Goal: Entertainment & Leisure: Consume media (video, audio)

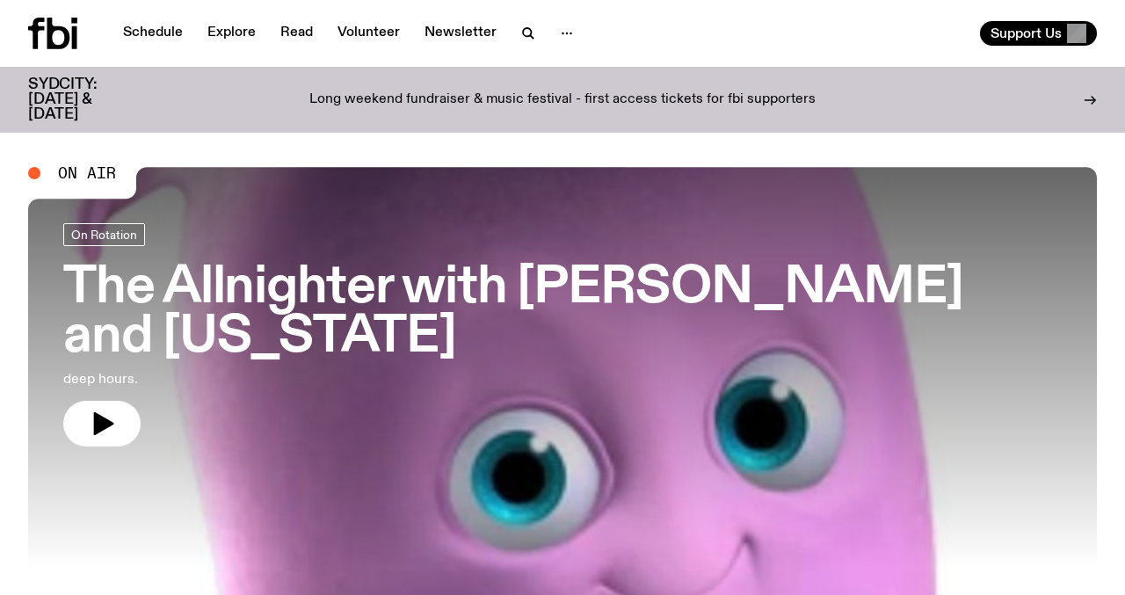
click at [360, 286] on h3 "The Allnighter with [PERSON_NAME] and [US_STATE]" at bounding box center [562, 313] width 999 height 98
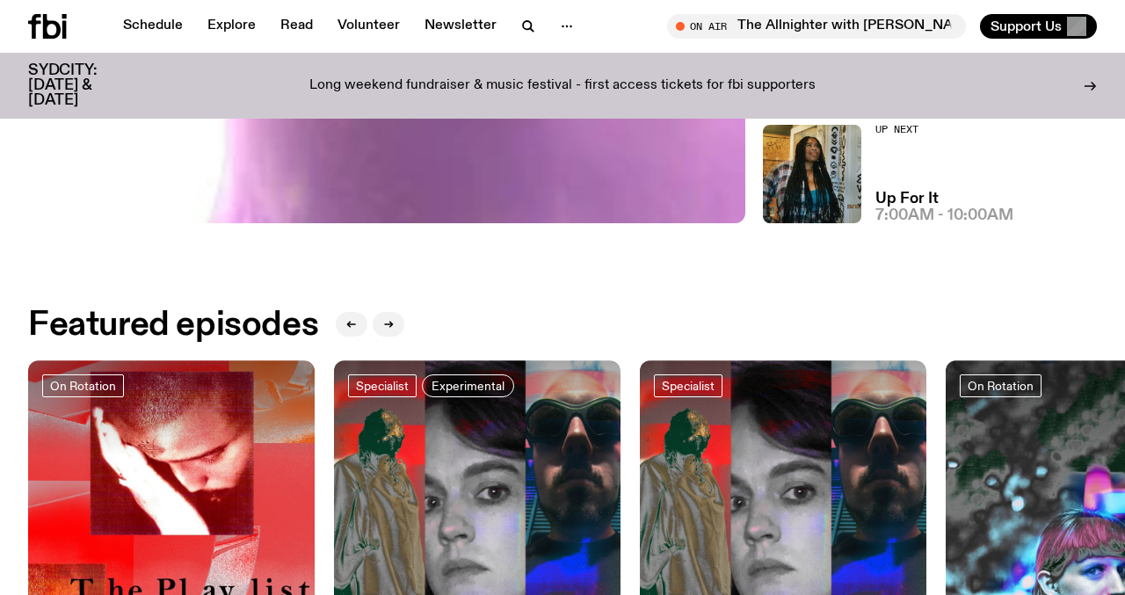
scroll to position [804, 0]
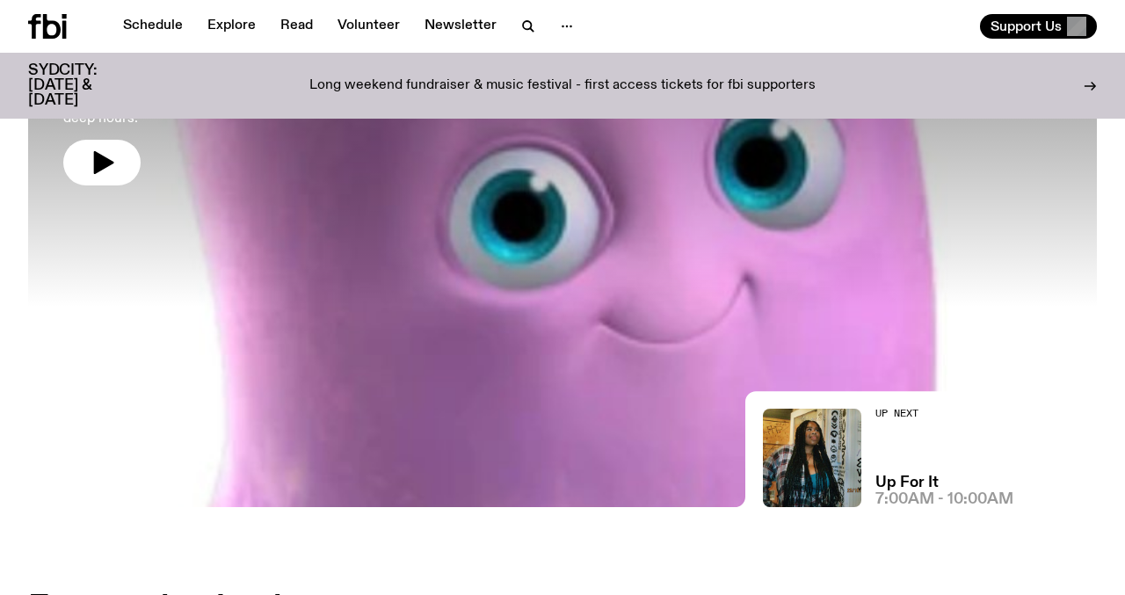
scroll to position [8, 0]
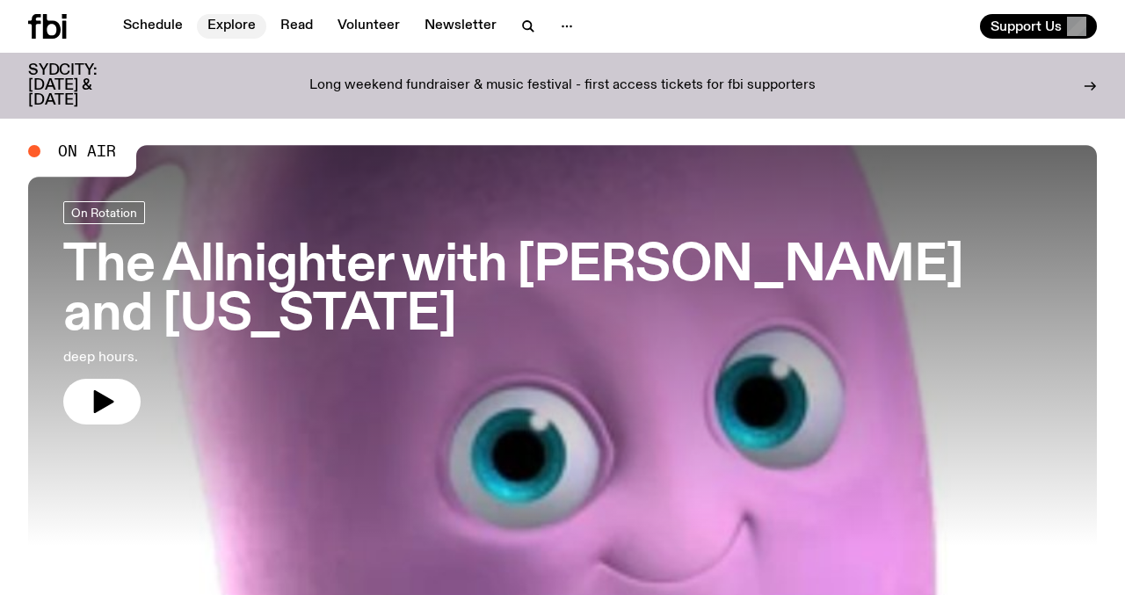
click at [219, 25] on link "Explore" at bounding box center [231, 26] width 69 height 25
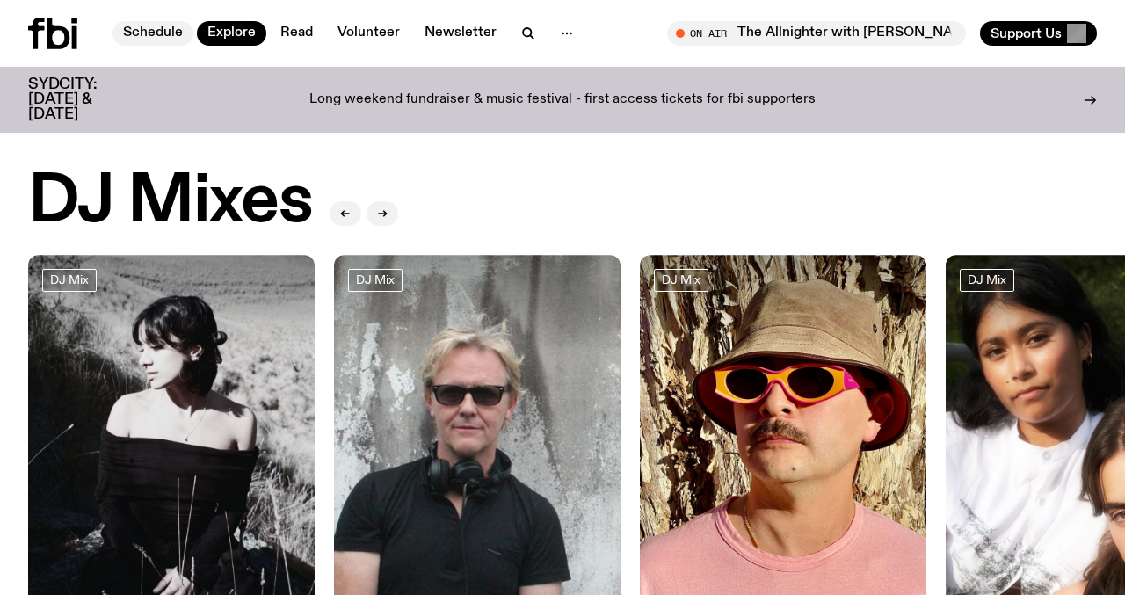
click at [162, 21] on nav "Schedule Explore Read Volunteer Newsletter" at bounding box center [349, 33] width 472 height 25
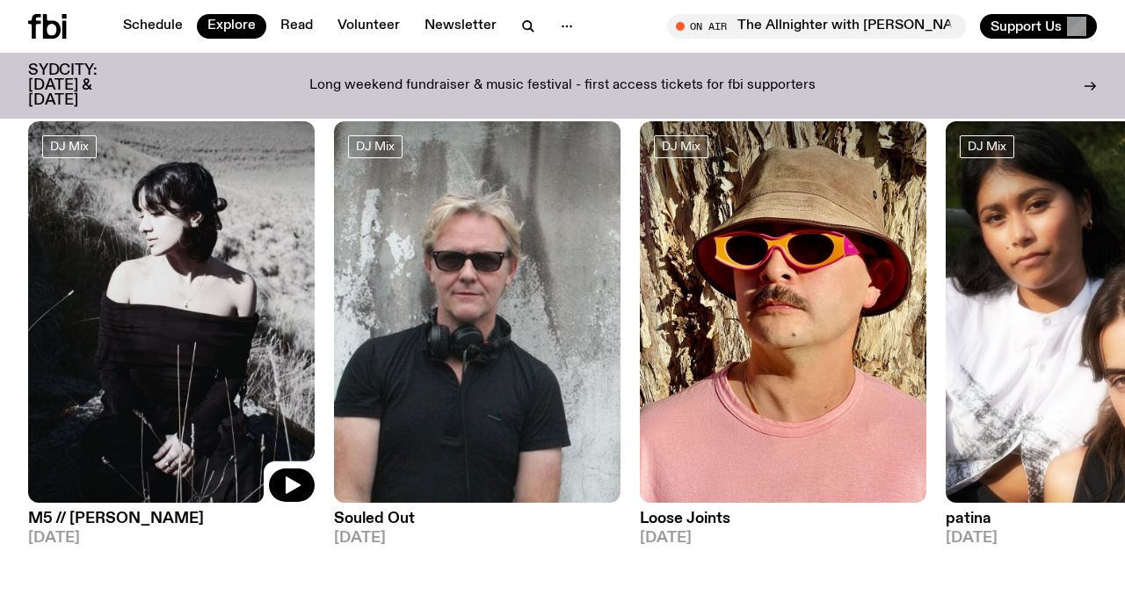
scroll to position [141, 0]
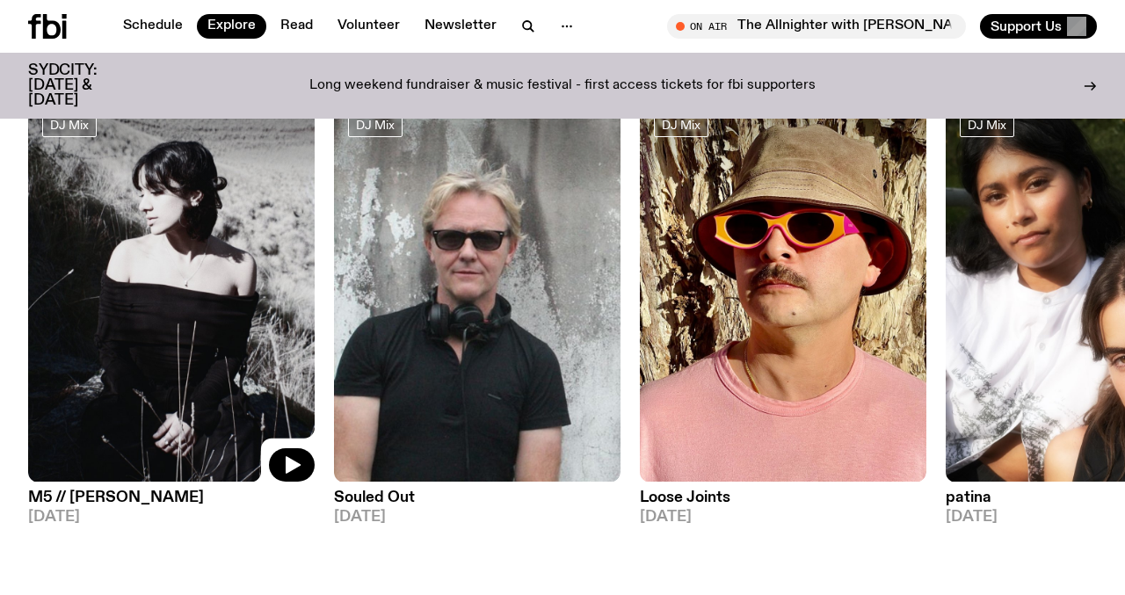
click at [161, 215] on img at bounding box center [171, 291] width 287 height 382
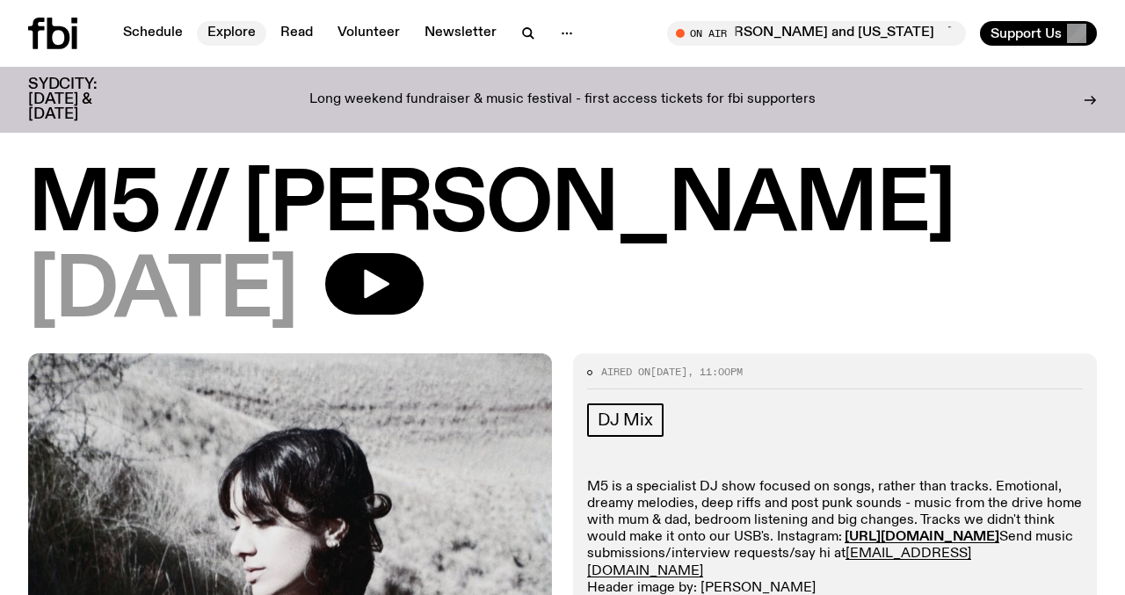
click at [222, 36] on link "Explore" at bounding box center [231, 33] width 69 height 25
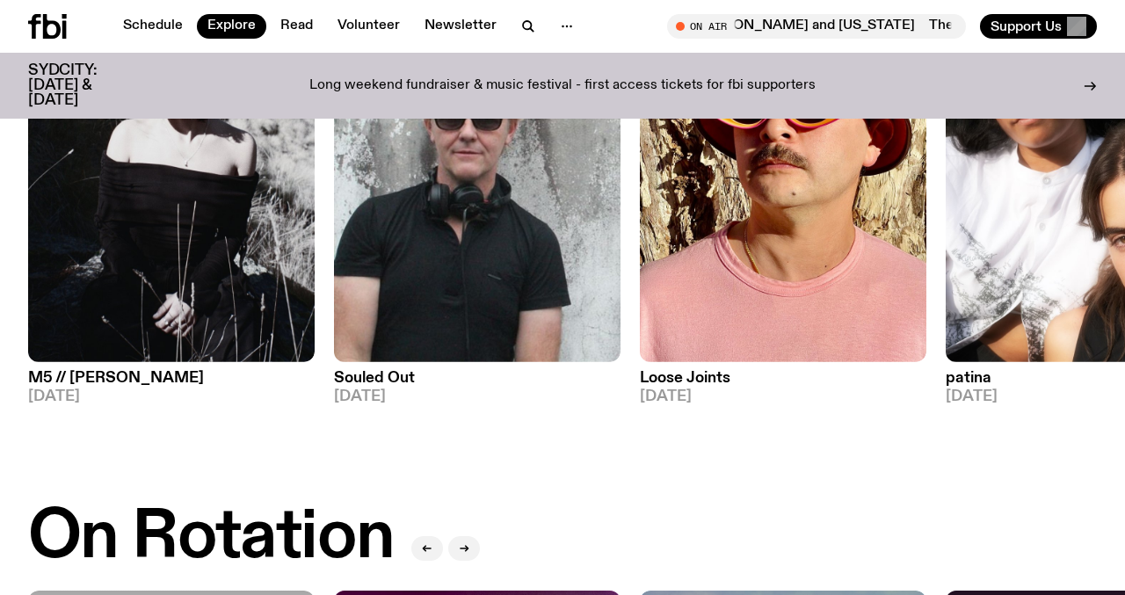
scroll to position [264, 0]
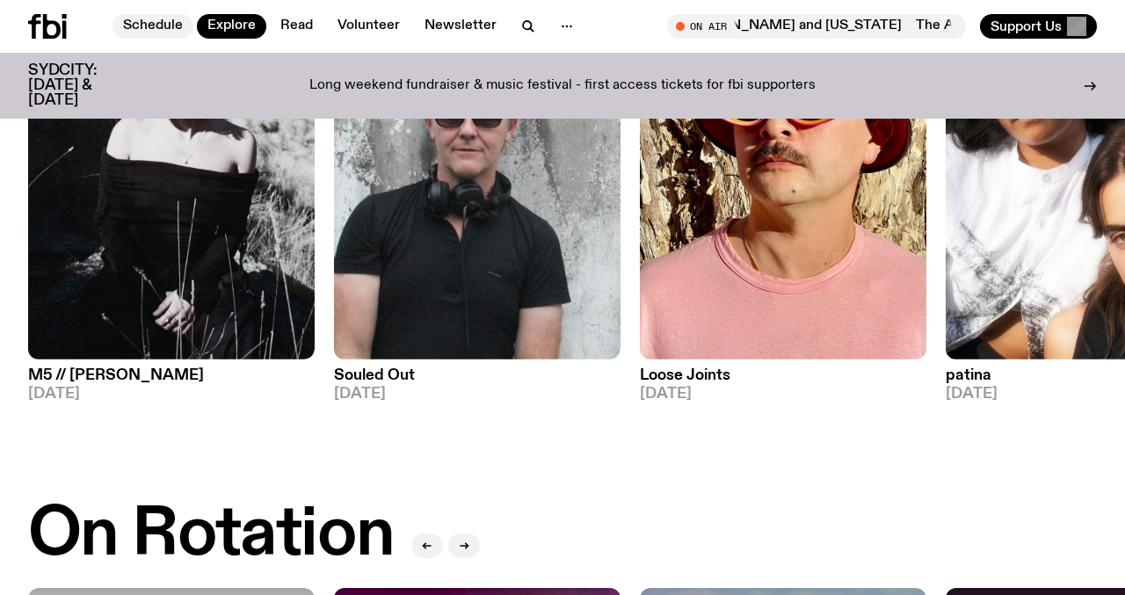
click at [152, 27] on link "Schedule" at bounding box center [153, 26] width 81 height 25
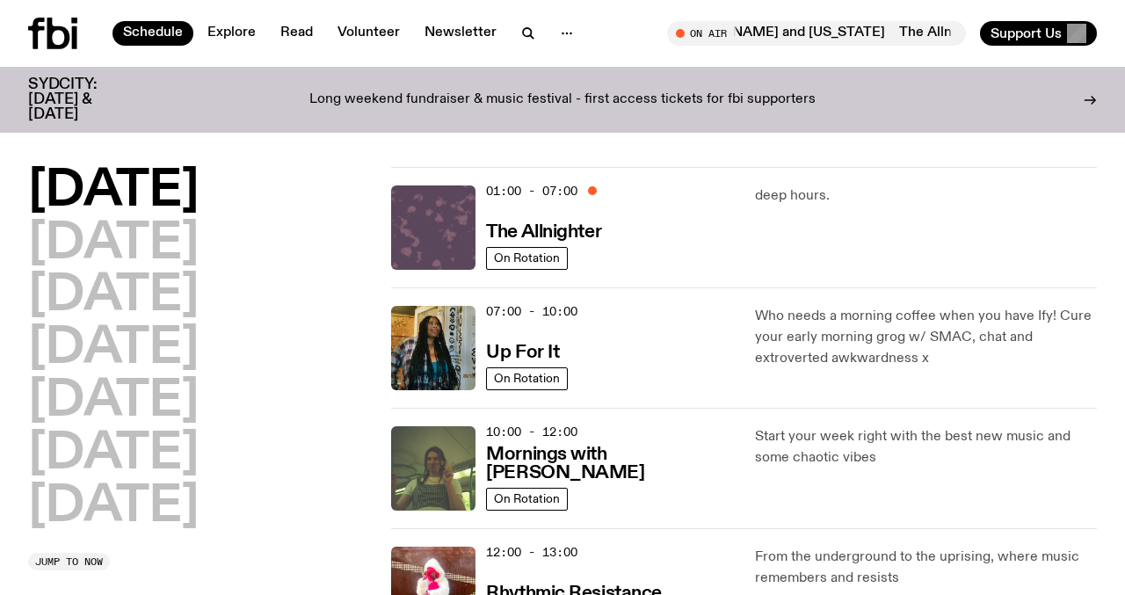
click at [442, 219] on img at bounding box center [433, 228] width 84 height 84
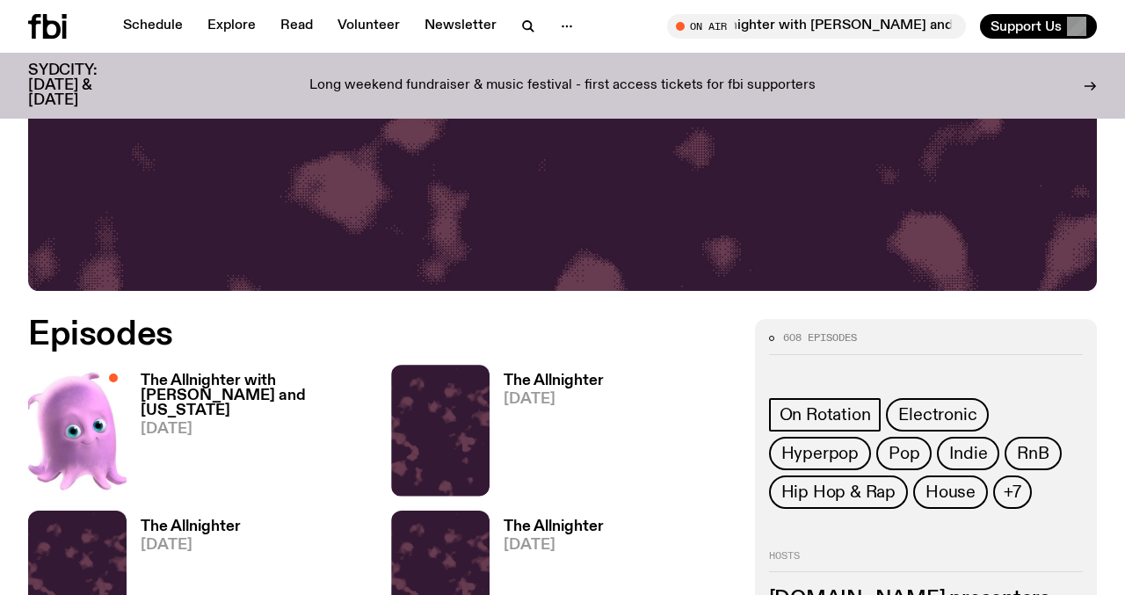
scroll to position [465, 0]
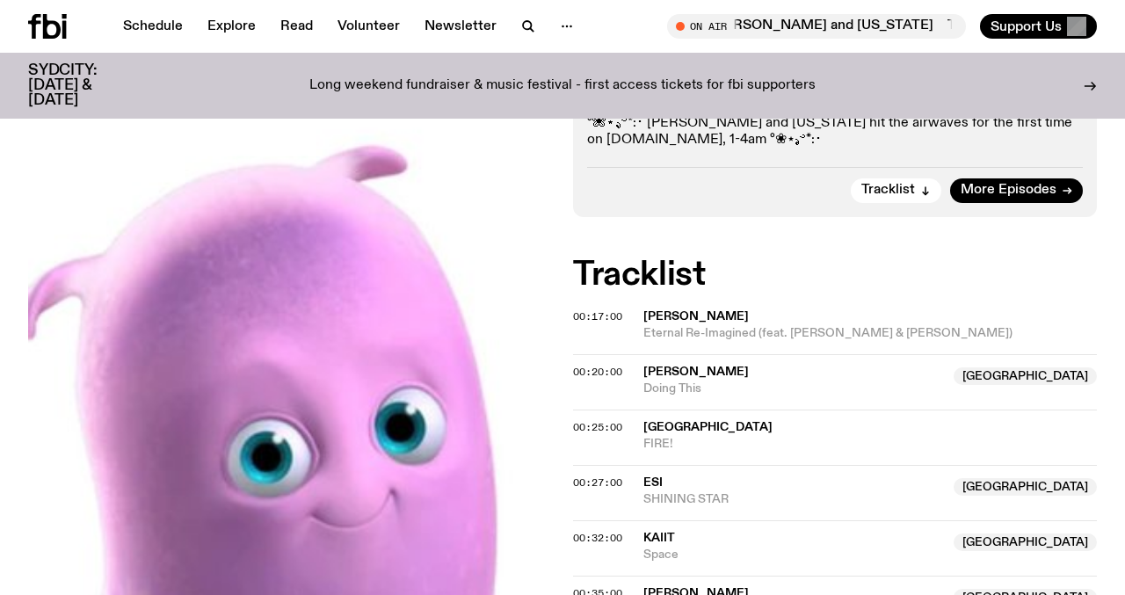
scroll to position [507, 0]
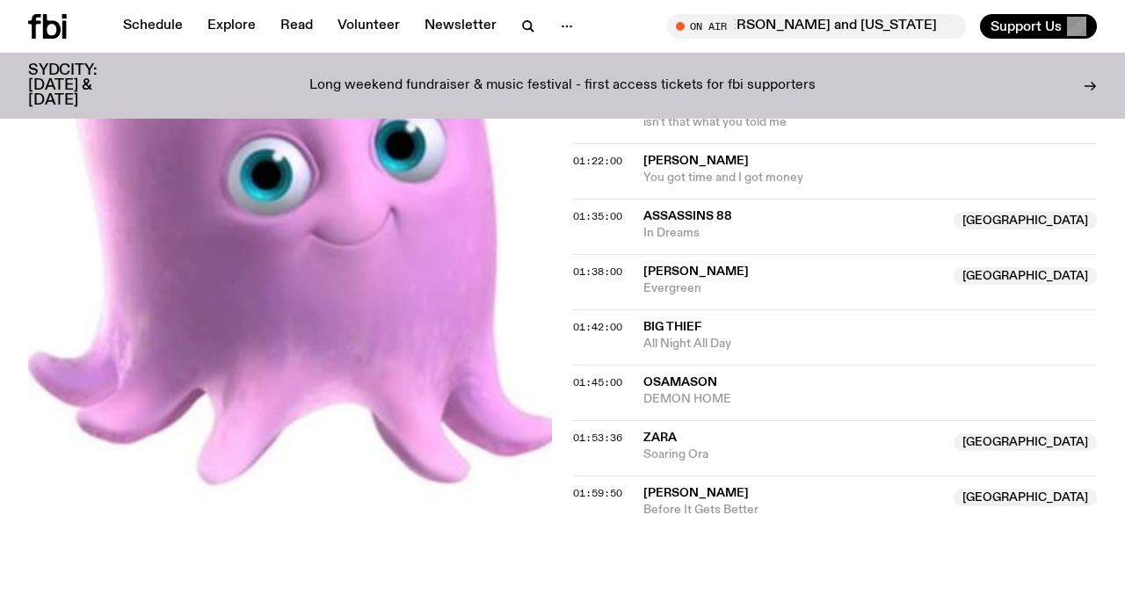
scroll to position [1597, 0]
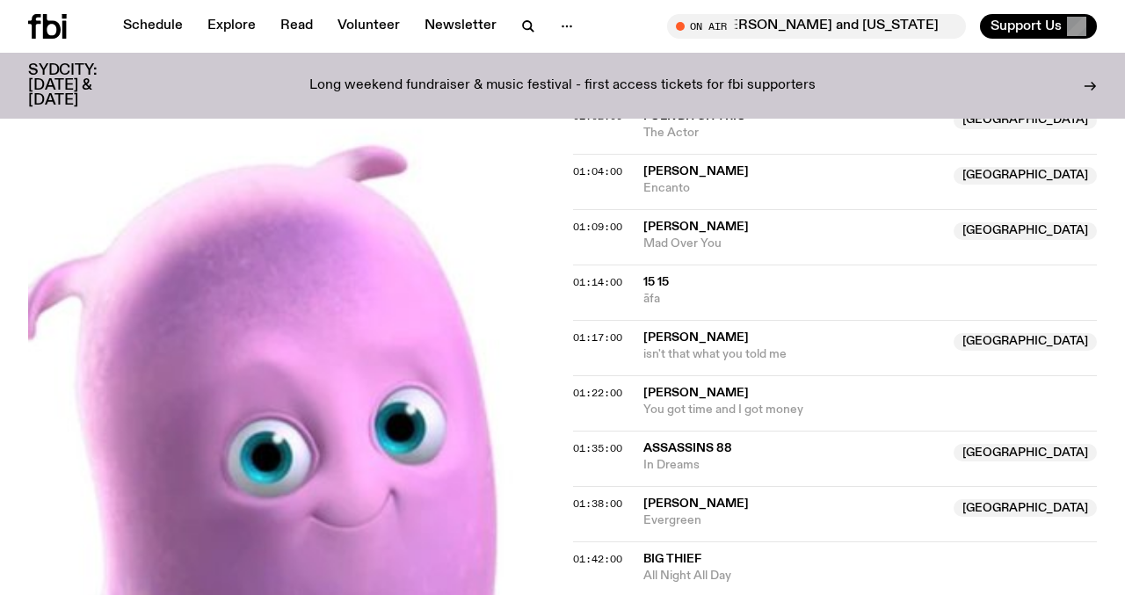
scroll to position [1244, 0]
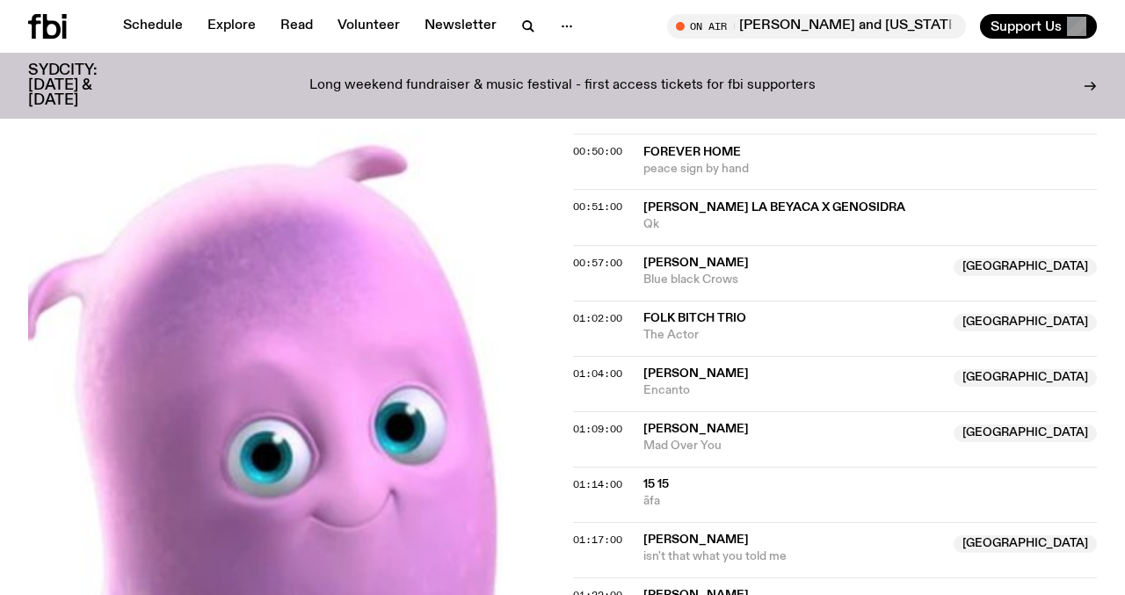
scroll to position [1188, 0]
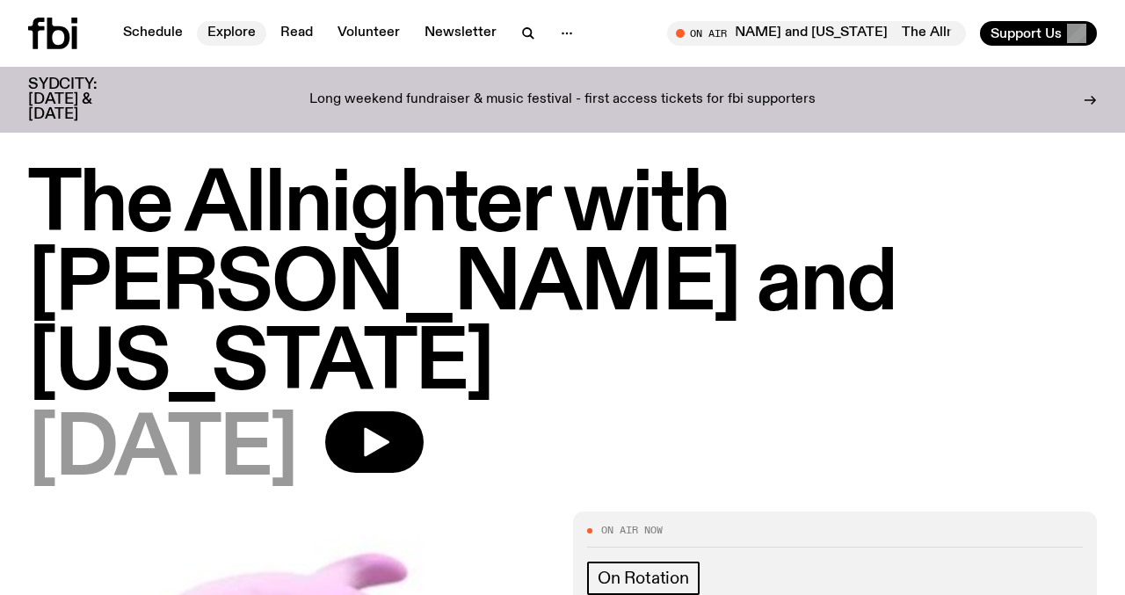
click at [207, 27] on link "Explore" at bounding box center [231, 33] width 69 height 25
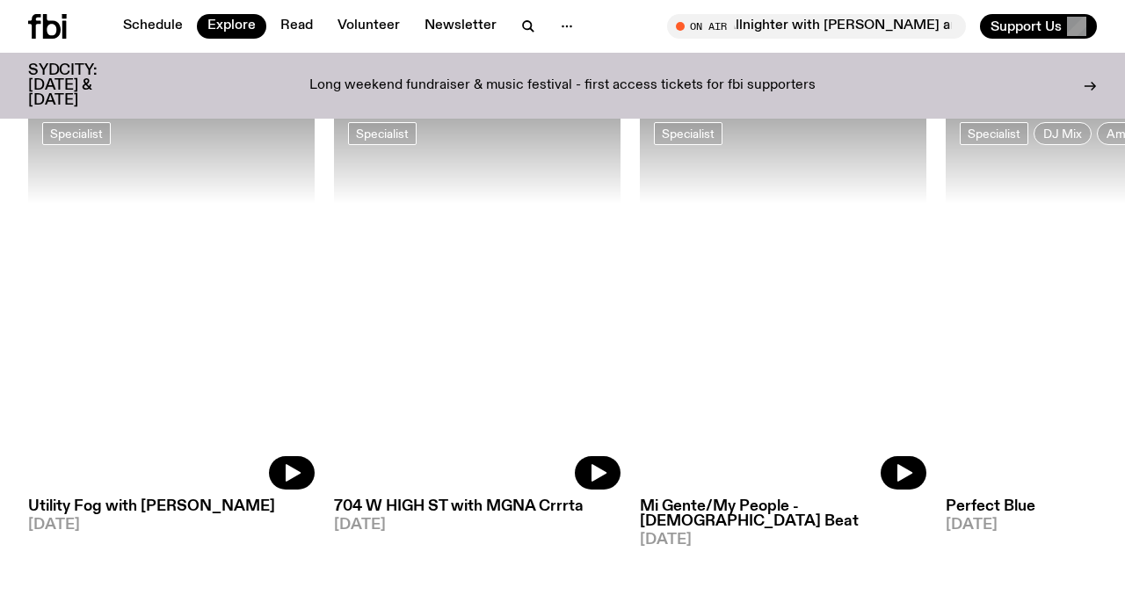
scroll to position [1381, 0]
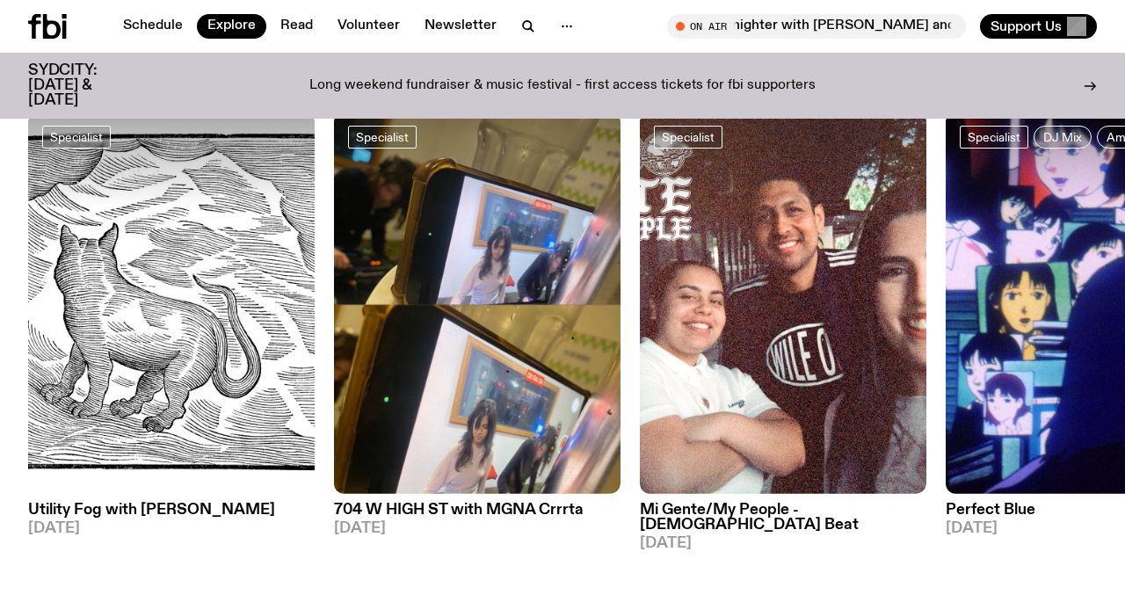
click at [163, 503] on h3 "Utility Fog with [PERSON_NAME]" at bounding box center [171, 510] width 287 height 15
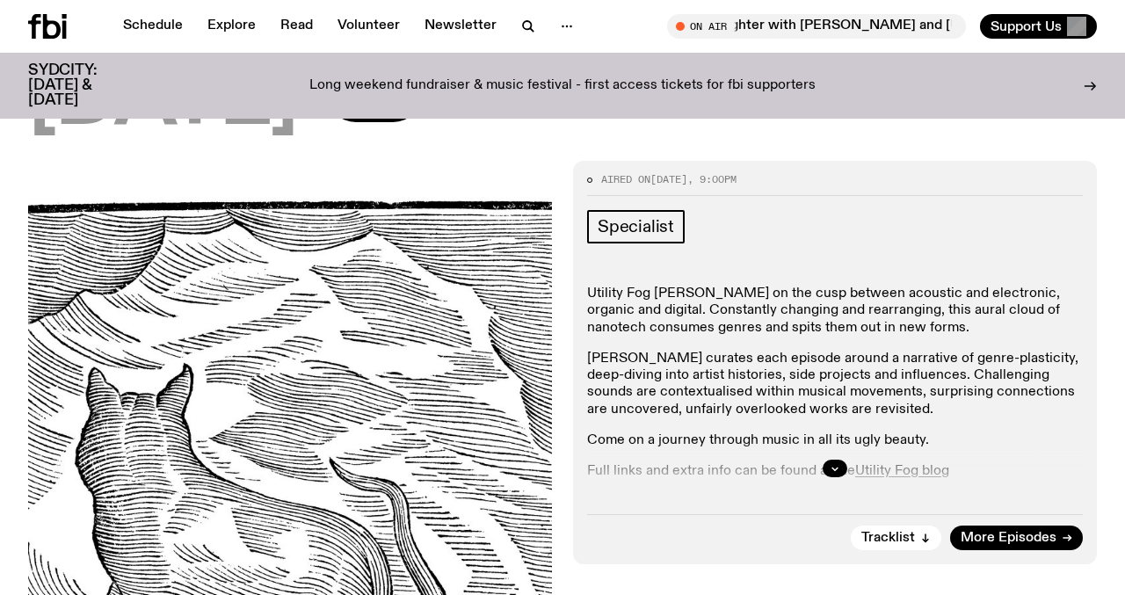
scroll to position [265, 0]
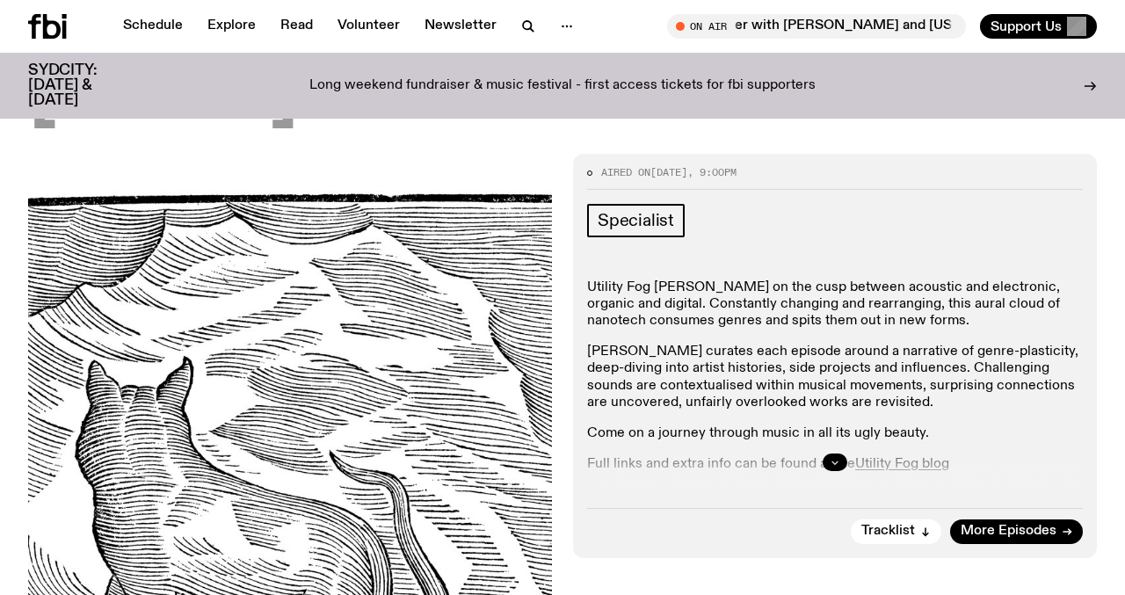
click at [836, 457] on icon "button" at bounding box center [835, 462] width 11 height 11
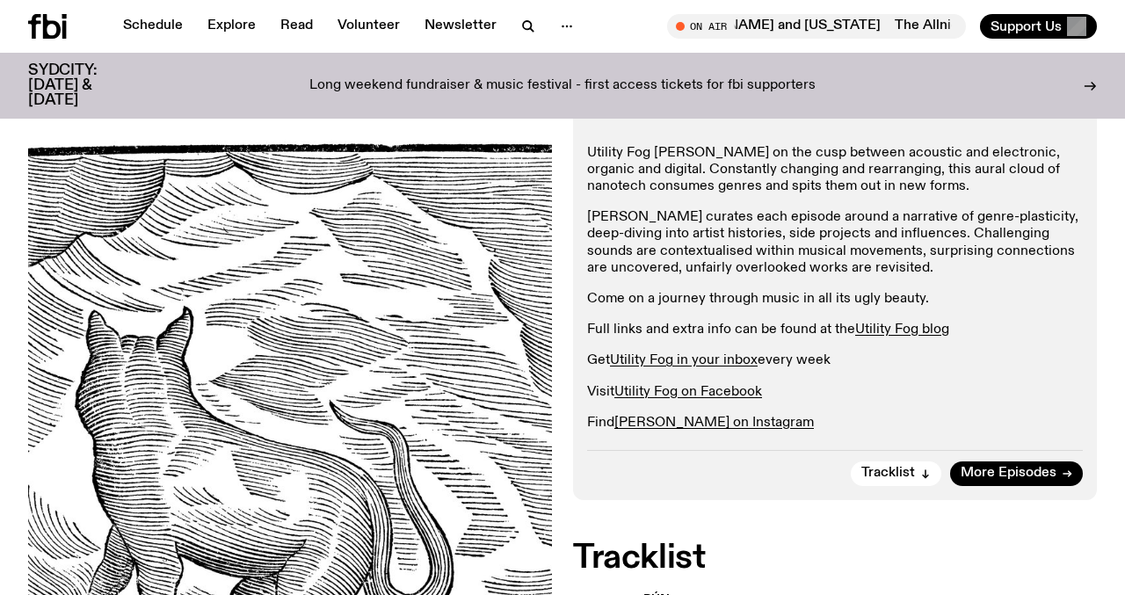
scroll to position [398, 0]
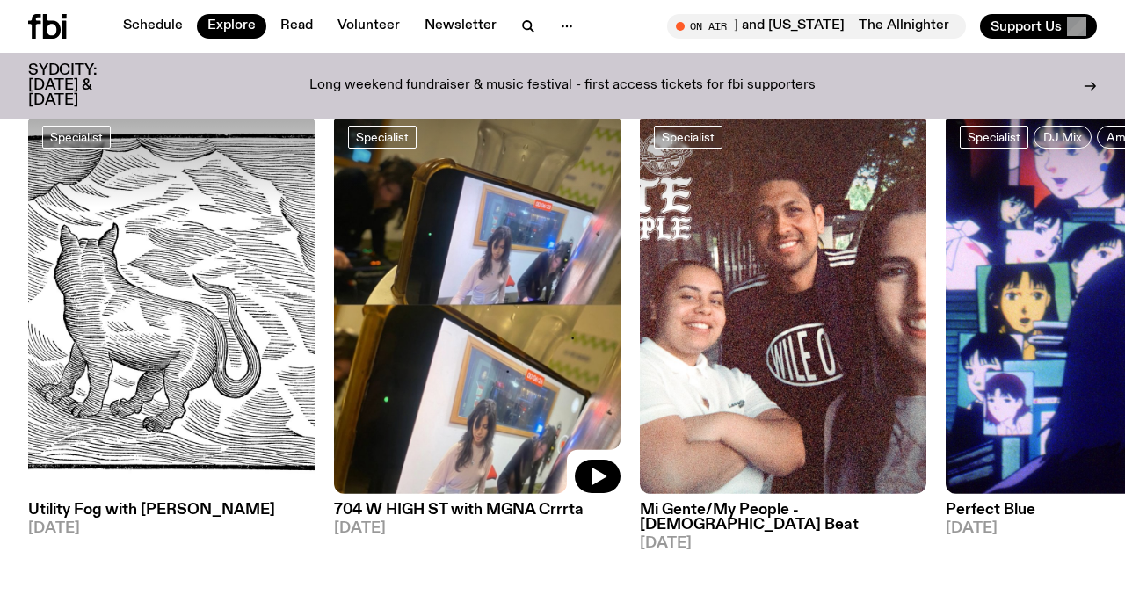
scroll to position [1525, 0]
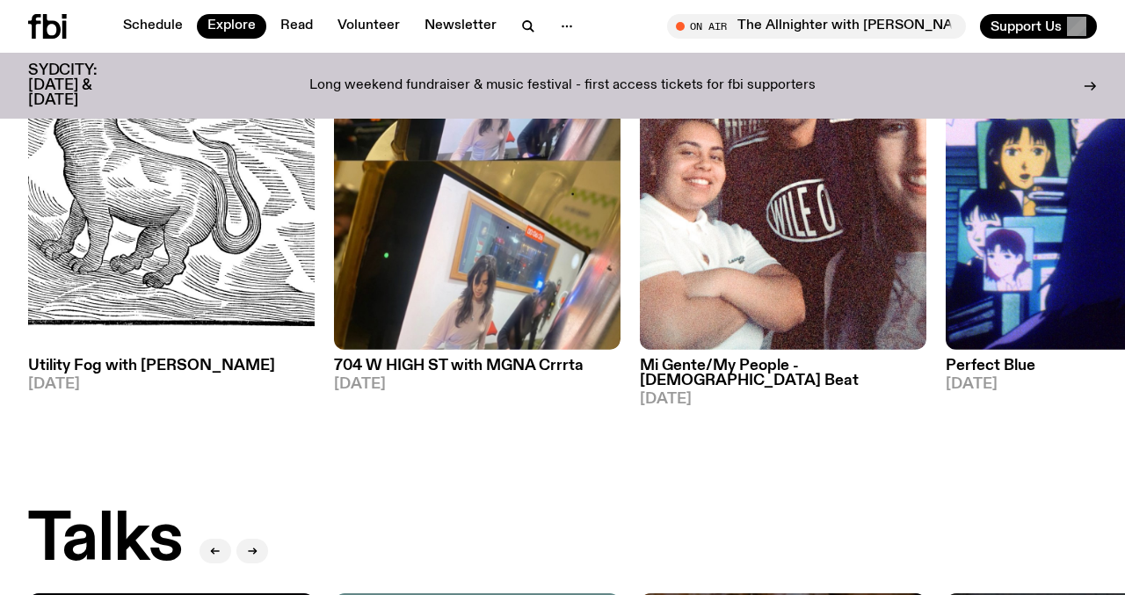
click at [508, 437] on div "DJ Mixes DJ Mix M5 // Anusha 31.08.25 DJ Mix Souled Out 31.08.25 DJ Mix Loose J…" at bounding box center [562, 247] width 1125 height 3238
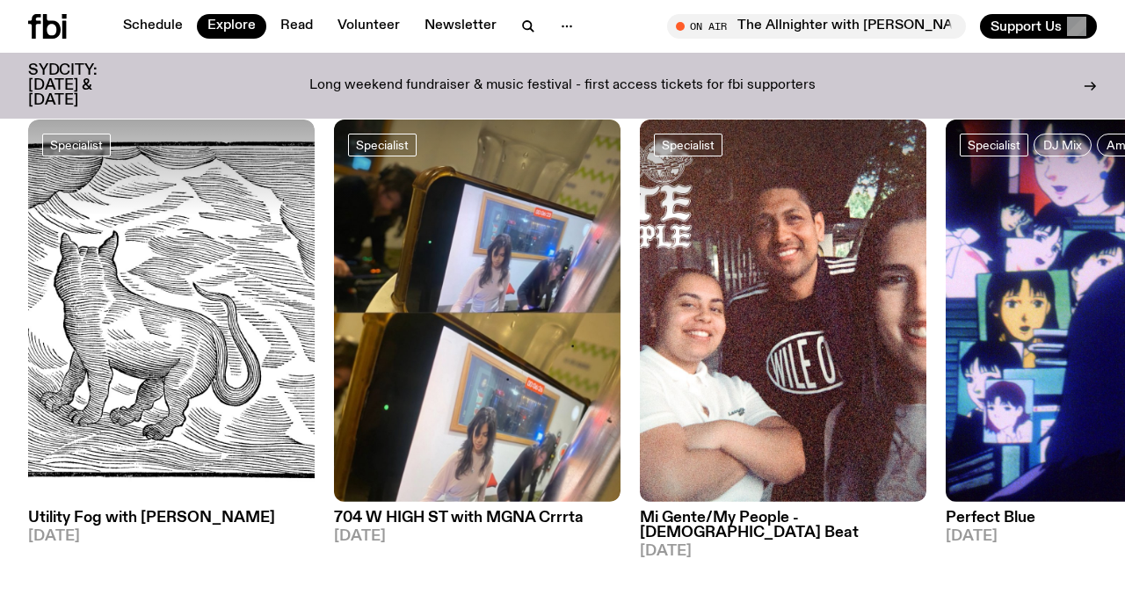
scroll to position [1371, 0]
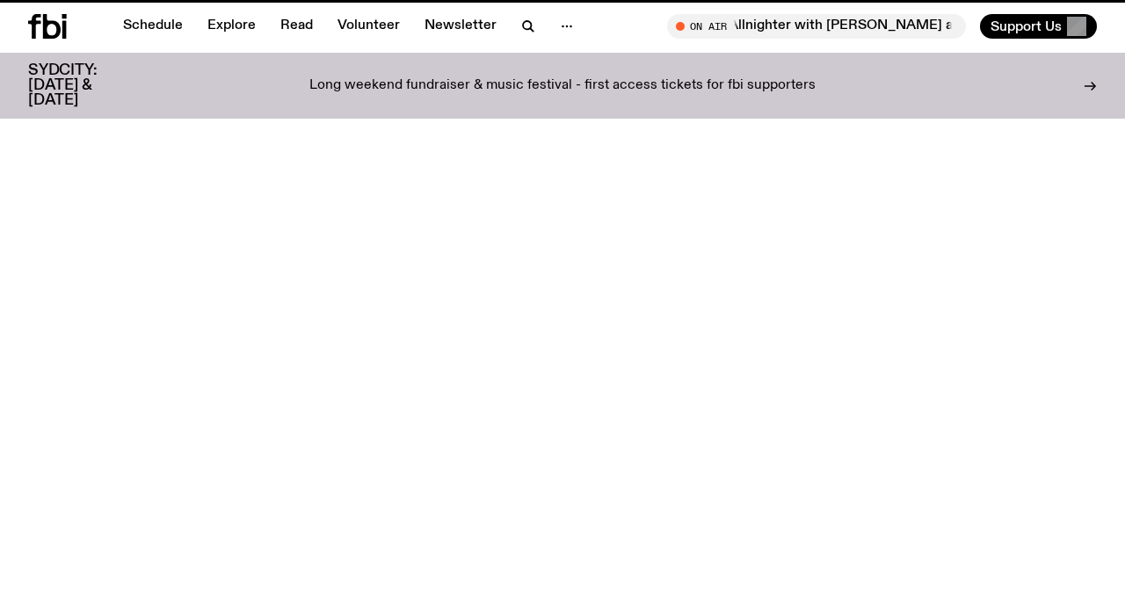
scroll to position [398, 0]
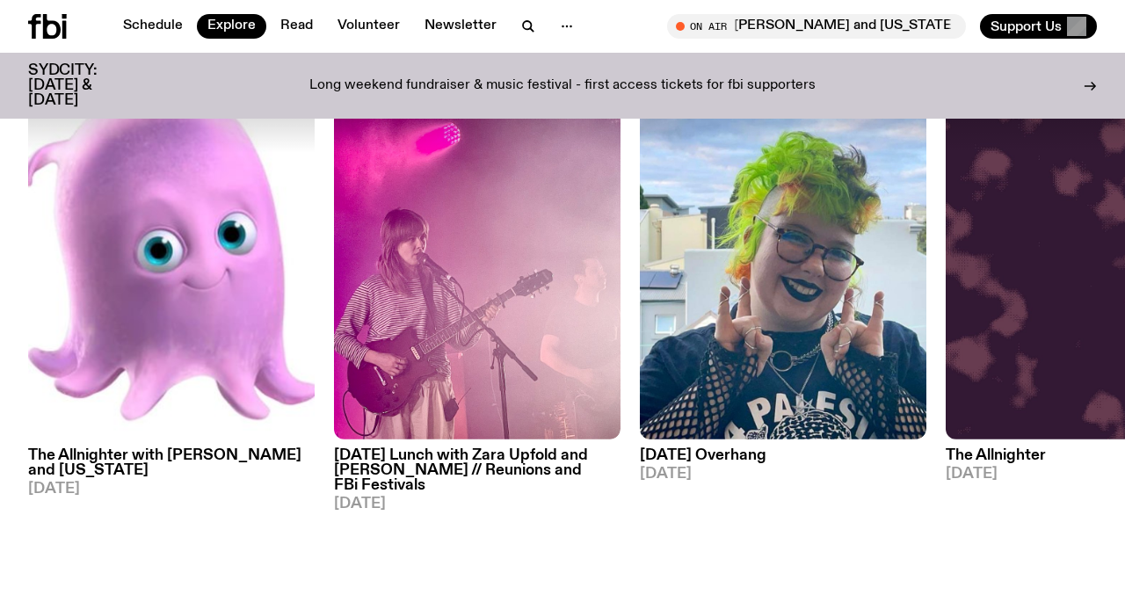
scroll to position [791, 0]
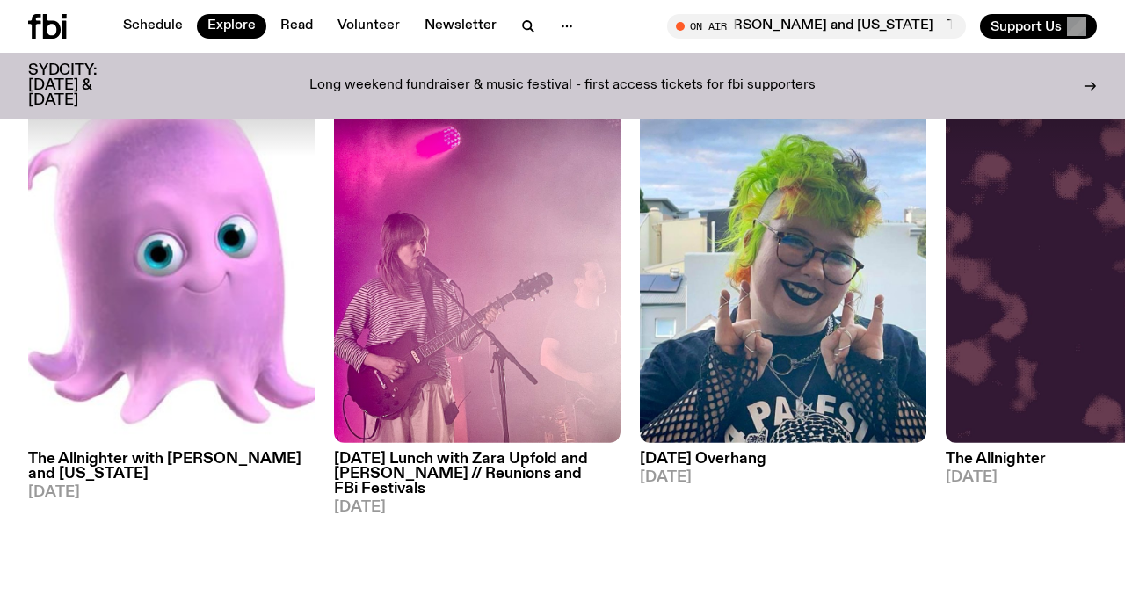
click at [88, 452] on h3 "The Allnighter with [PERSON_NAME] and [US_STATE]" at bounding box center [171, 467] width 287 height 30
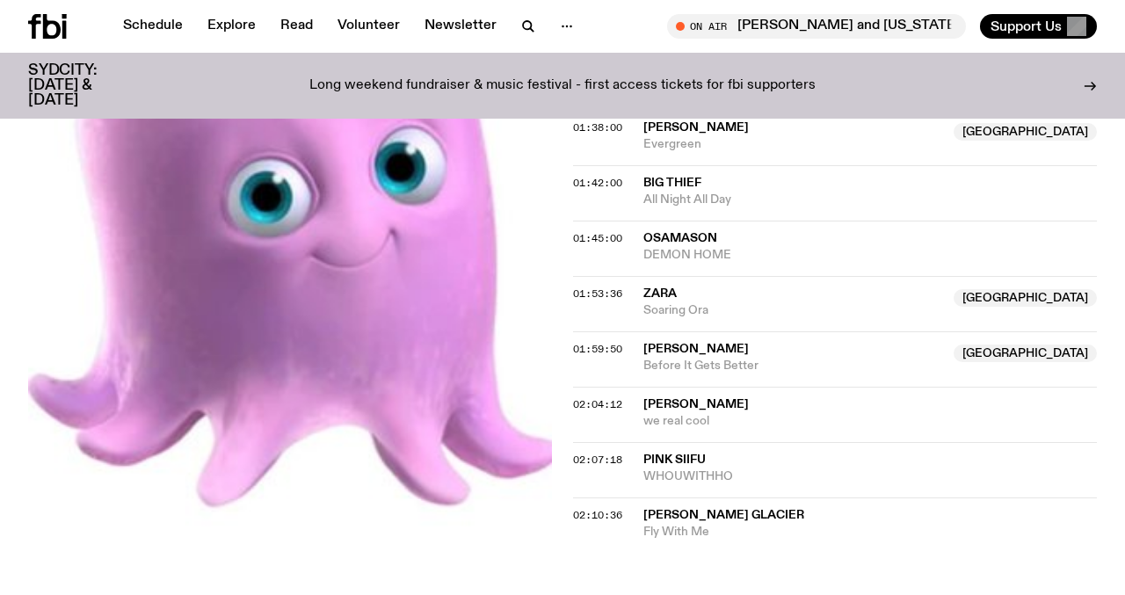
scroll to position [1747, 0]
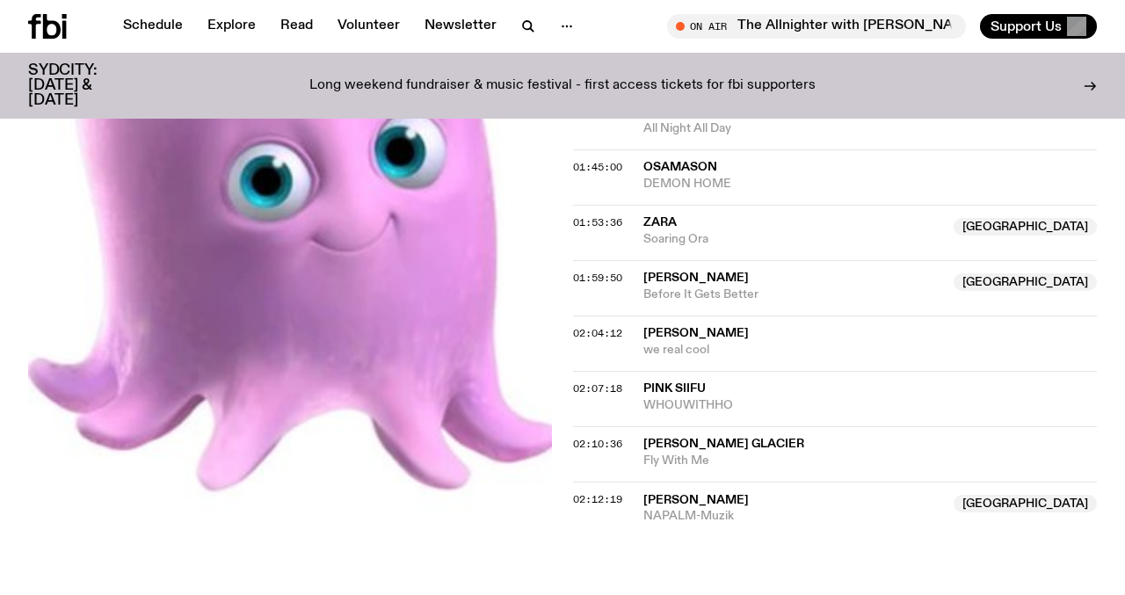
scroll to position [1837, 0]
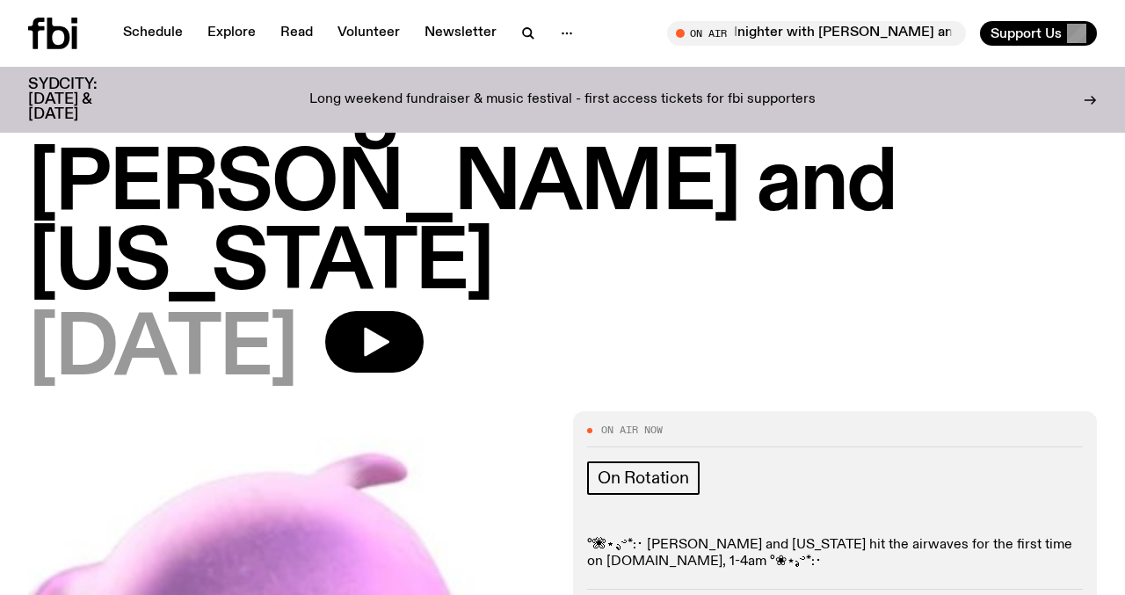
scroll to position [144, 0]
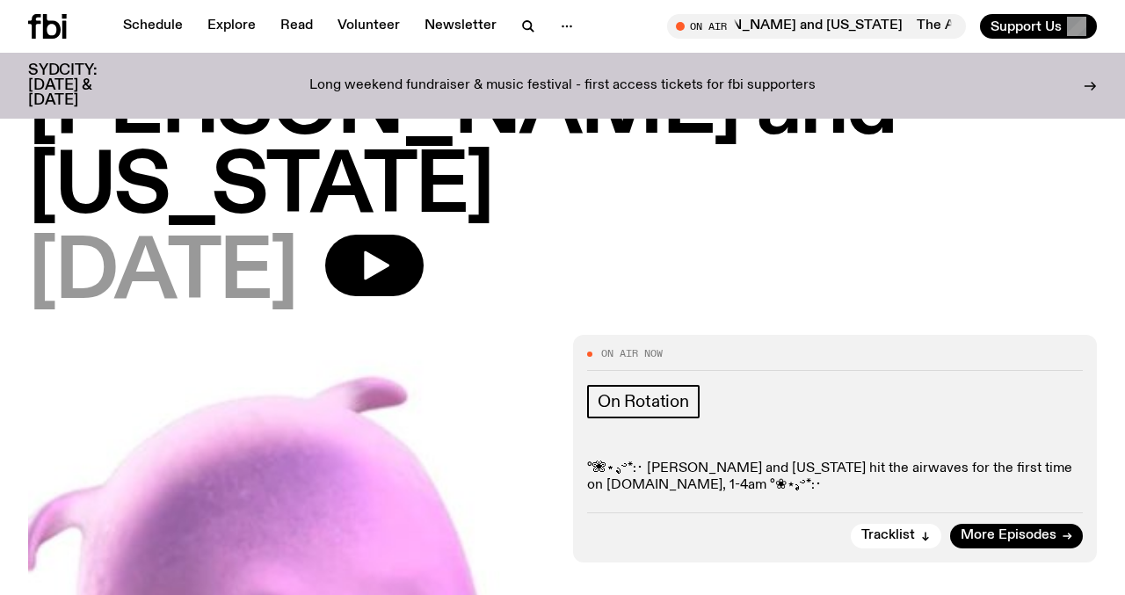
scroll to position [375, 0]
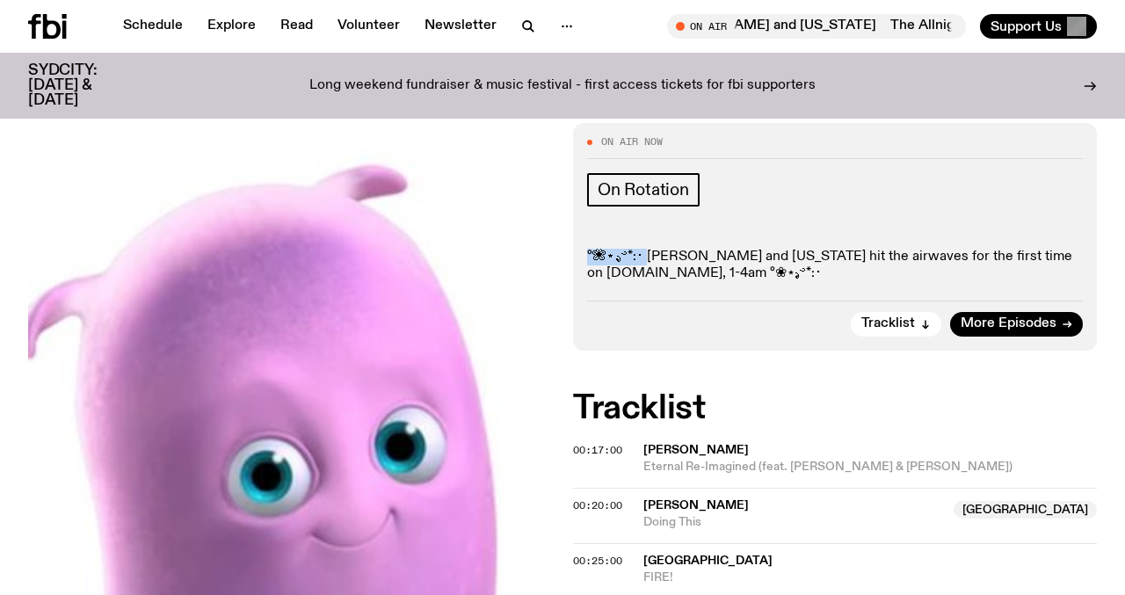
drag, startPoint x: 649, startPoint y: 176, endPoint x: 584, endPoint y: 178, distance: 65.1
click at [584, 178] on div "On Air Now On Rotation °❀⋆.ೃ࿔*:･ Nicole and Virginia hit the airwaves for the f…" at bounding box center [835, 237] width 524 height 228
copy p "°❀⋆.ೃ࿔*:･"
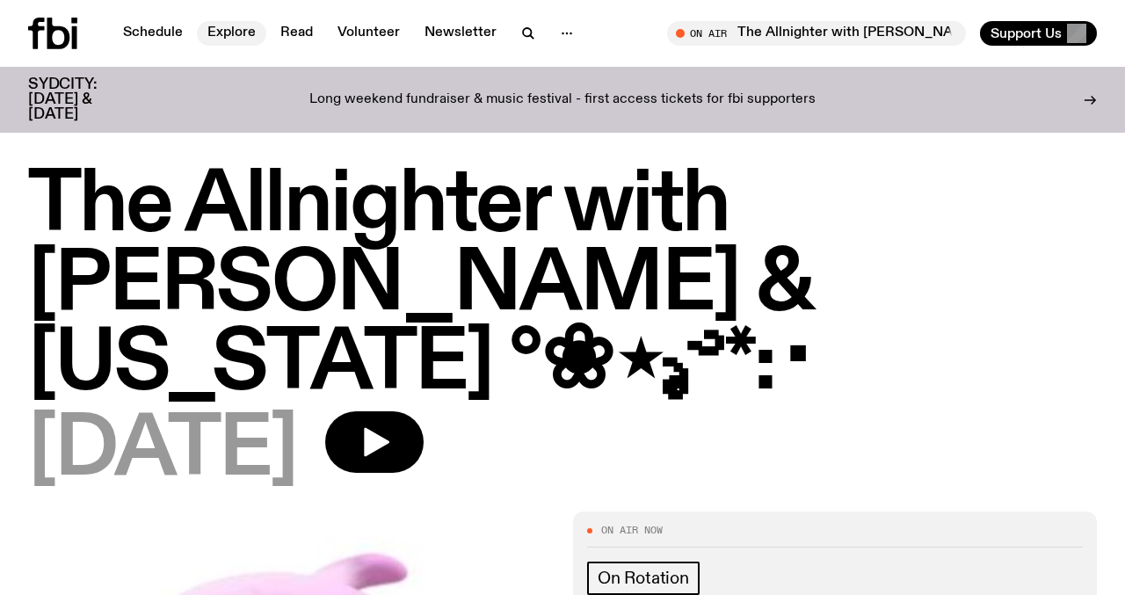
click at [221, 28] on link "Explore" at bounding box center [231, 33] width 69 height 25
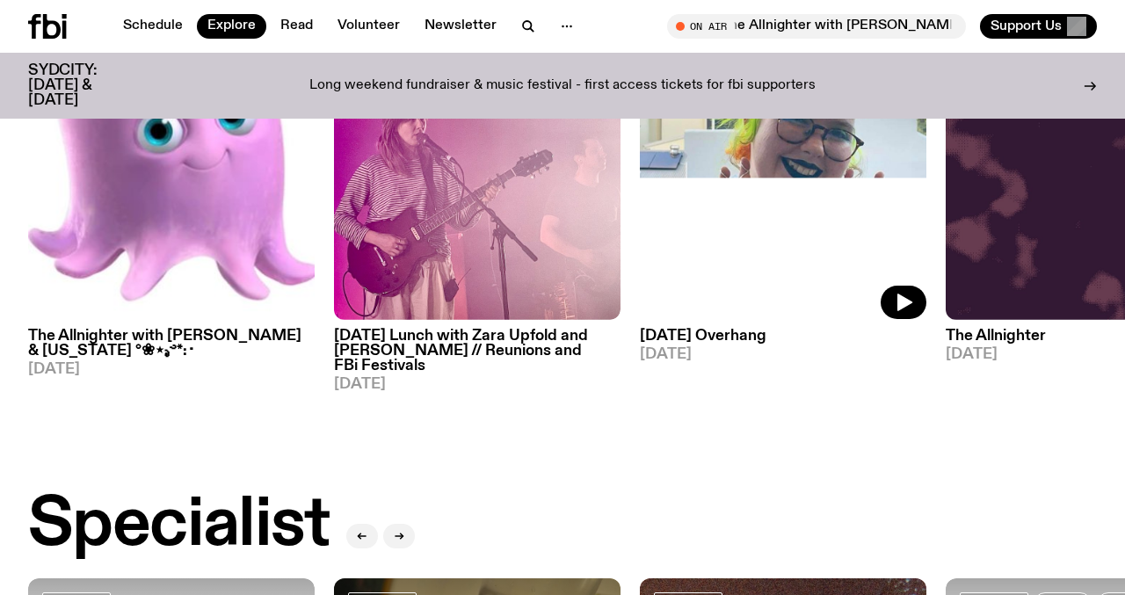
scroll to position [933, 0]
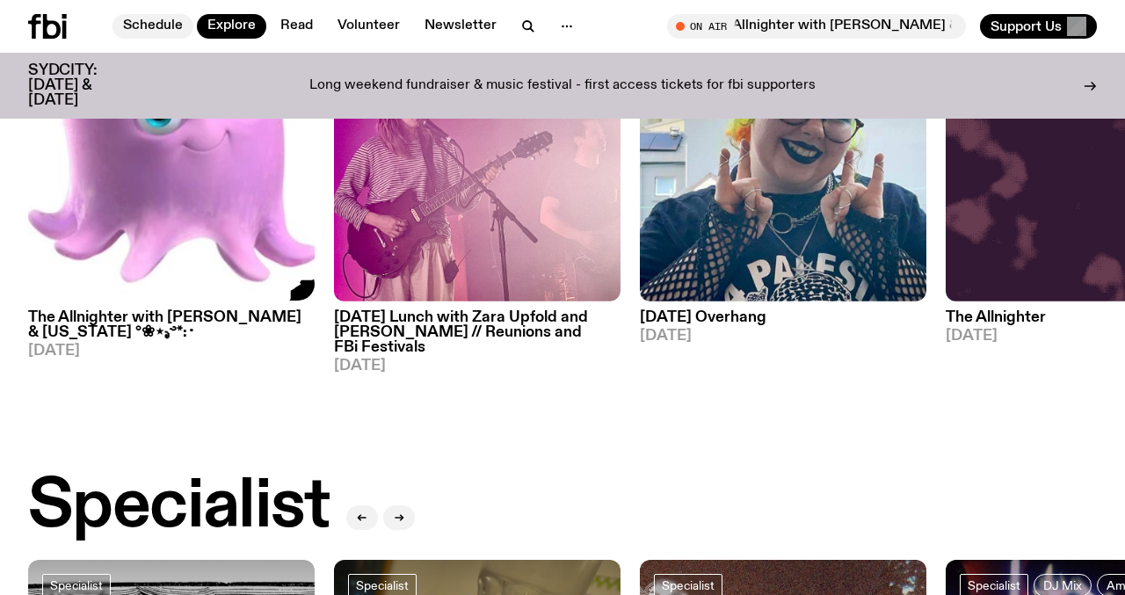
click at [163, 34] on link "Schedule" at bounding box center [153, 26] width 81 height 25
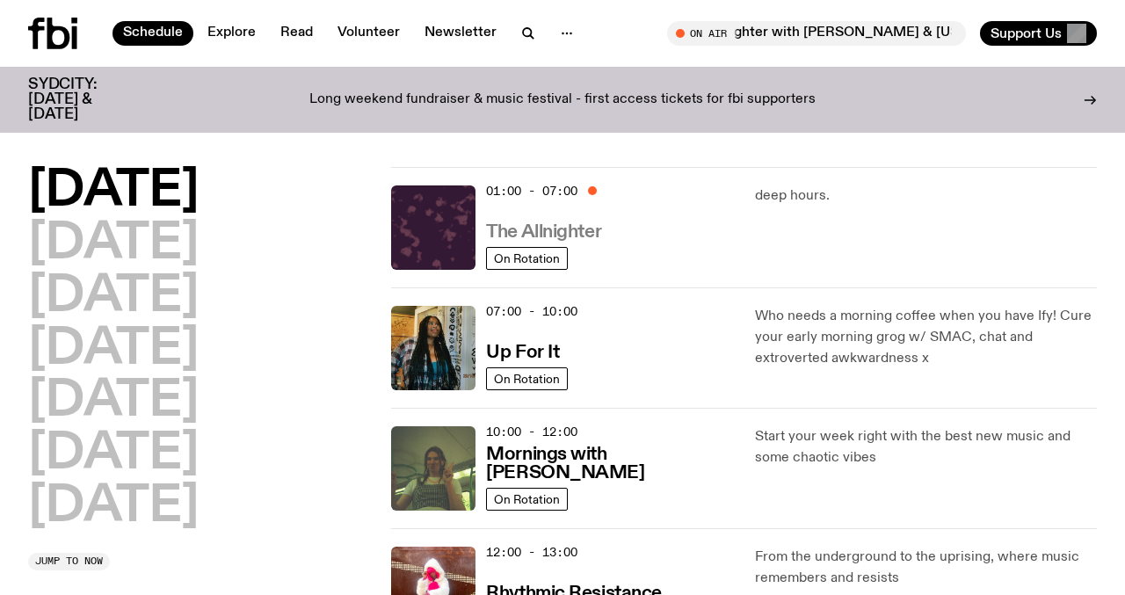
click at [530, 229] on h3 "The Allnighter" at bounding box center [543, 232] width 115 height 18
